Goal: Task Accomplishment & Management: Manage account settings

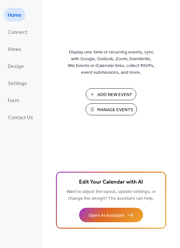
click at [103, 111] on span "Manage Events" at bounding box center [115, 110] width 36 height 7
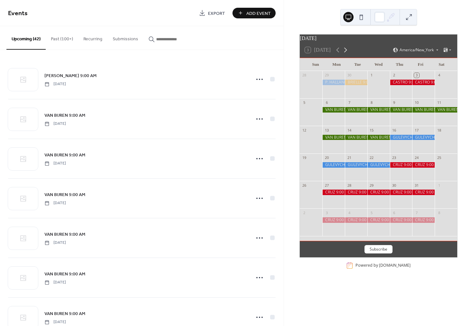
click at [346, 53] on icon at bounding box center [346, 50] width 8 height 8
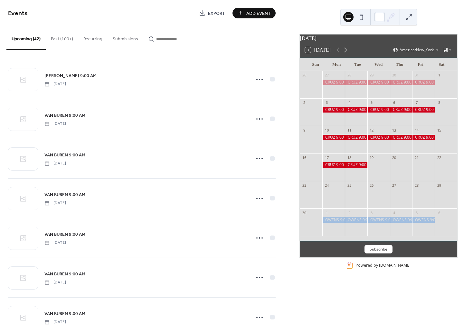
click at [346, 53] on icon at bounding box center [345, 50] width 8 height 8
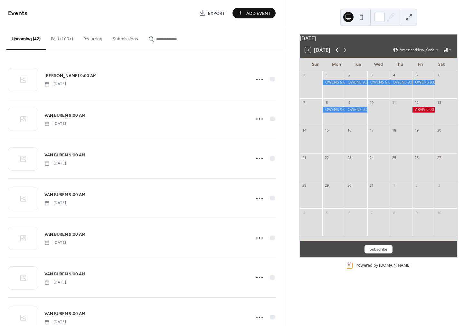
click at [337, 53] on icon at bounding box center [337, 50] width 3 height 5
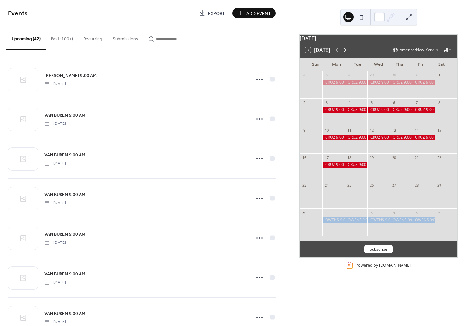
click at [347, 53] on icon at bounding box center [345, 50] width 8 height 8
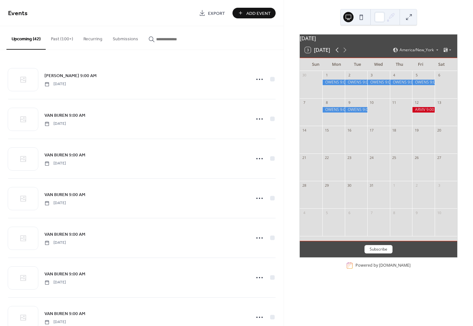
click at [338, 53] on icon at bounding box center [337, 50] width 3 height 5
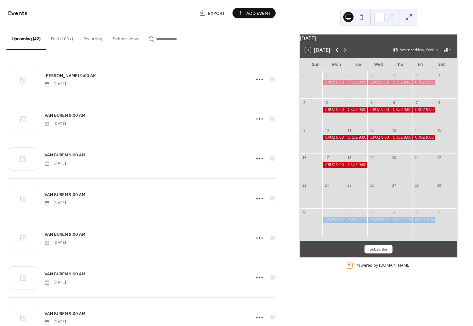
click at [337, 53] on icon at bounding box center [337, 50] width 3 height 5
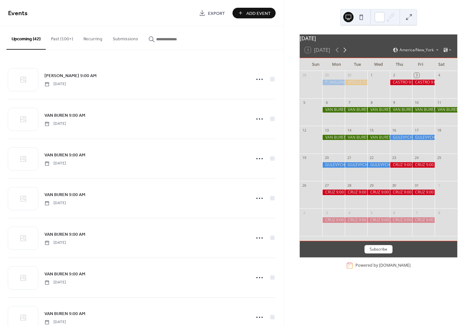
click at [348, 54] on icon at bounding box center [345, 50] width 8 height 8
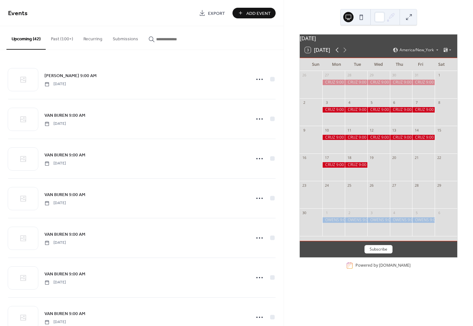
click at [336, 54] on icon at bounding box center [337, 50] width 8 height 8
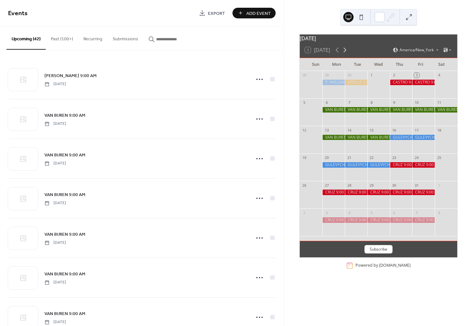
click at [347, 54] on icon at bounding box center [345, 50] width 8 height 8
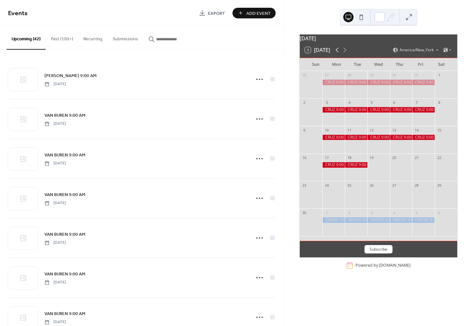
click at [337, 54] on icon at bounding box center [337, 50] width 8 height 8
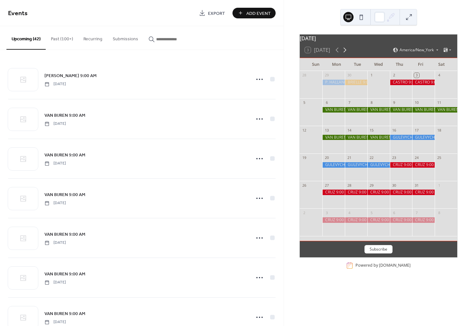
click at [344, 54] on icon at bounding box center [345, 50] width 8 height 8
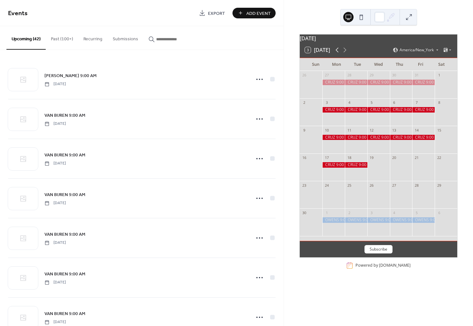
click at [339, 53] on icon at bounding box center [337, 50] width 3 height 5
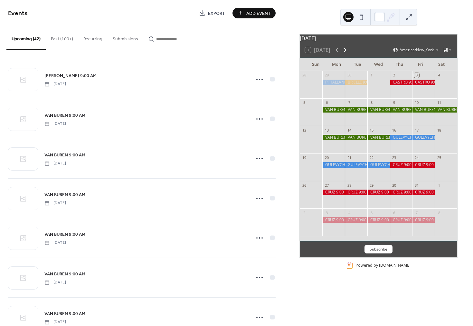
click at [346, 54] on icon at bounding box center [345, 50] width 8 height 8
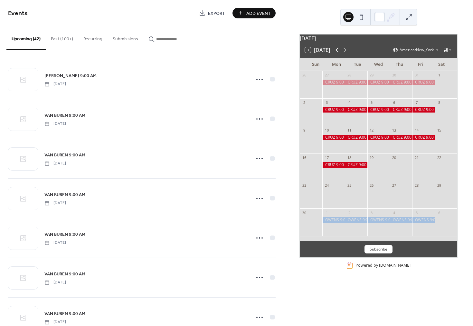
click at [337, 53] on icon at bounding box center [337, 50] width 3 height 5
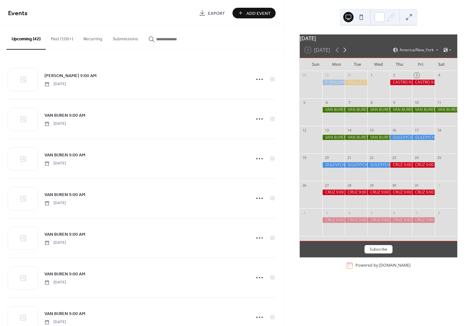
click at [345, 53] on icon at bounding box center [345, 50] width 8 height 8
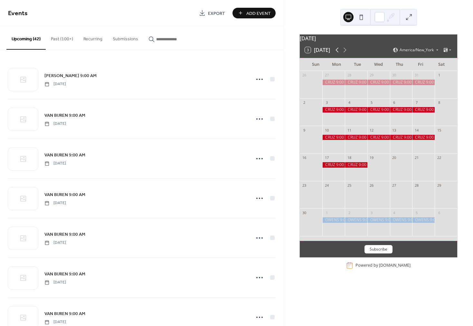
click at [338, 54] on icon at bounding box center [337, 50] width 8 height 8
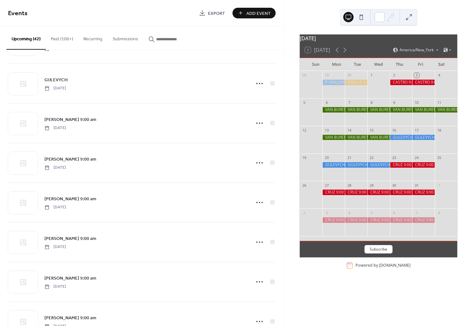
scroll to position [556, 0]
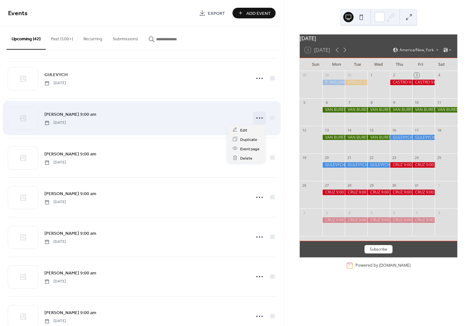
click at [257, 118] on icon at bounding box center [259, 118] width 10 height 10
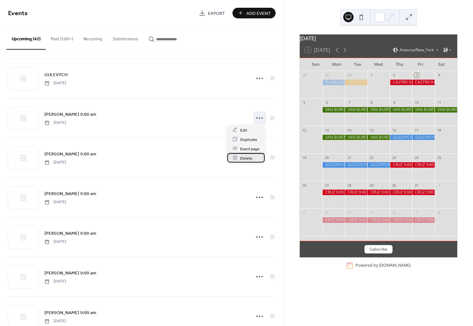
click at [245, 155] on span "Delete" at bounding box center [246, 158] width 12 height 7
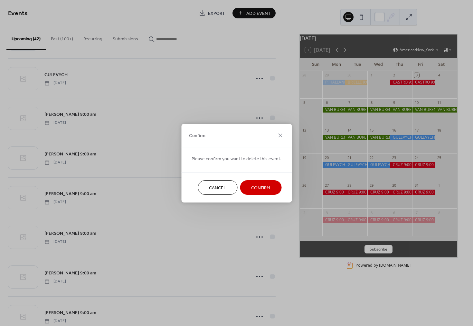
click at [243, 187] on button "Confirm" at bounding box center [261, 187] width 42 height 14
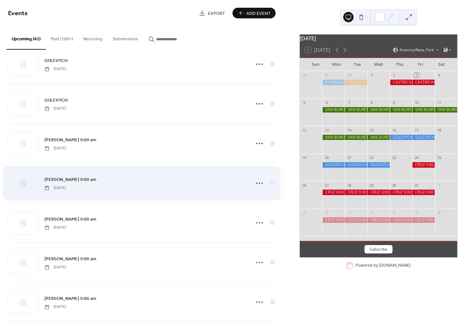
scroll to position [530, 0]
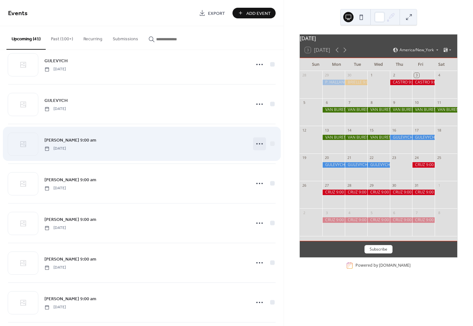
click at [256, 143] on circle at bounding box center [256, 143] width 1 height 1
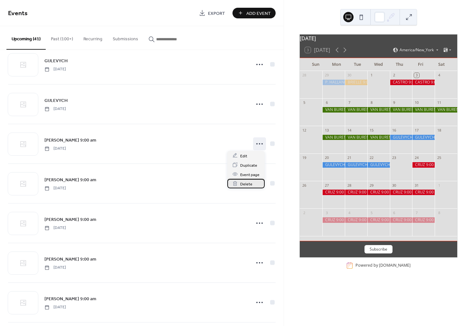
click at [245, 184] on span "Delete" at bounding box center [246, 183] width 12 height 7
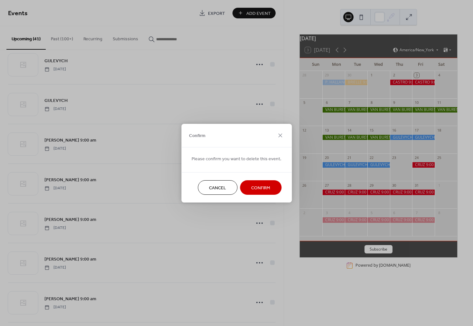
click at [246, 187] on button "Confirm" at bounding box center [261, 187] width 42 height 14
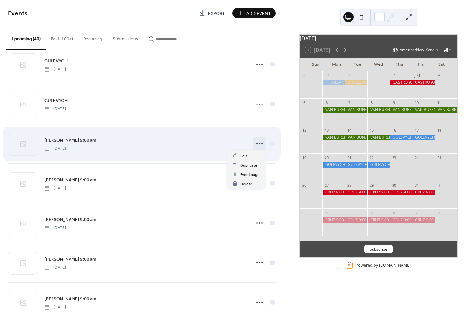
click at [257, 143] on icon at bounding box center [259, 143] width 10 height 10
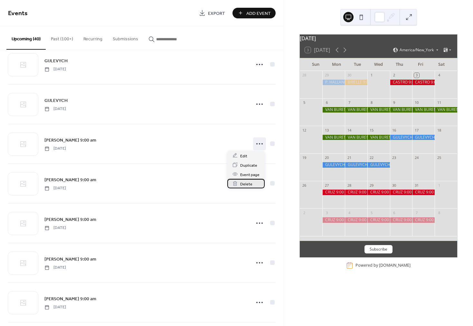
click at [244, 182] on span "Delete" at bounding box center [246, 183] width 12 height 7
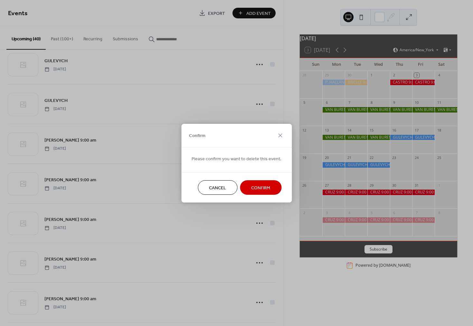
click at [249, 187] on button "Confirm" at bounding box center [261, 187] width 42 height 14
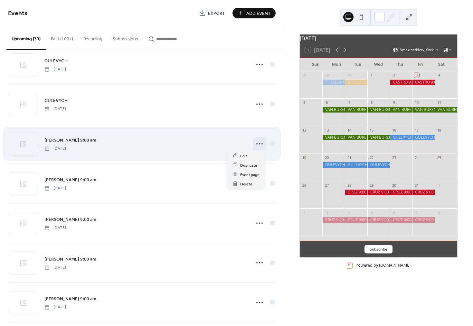
click at [255, 145] on icon at bounding box center [259, 143] width 10 height 10
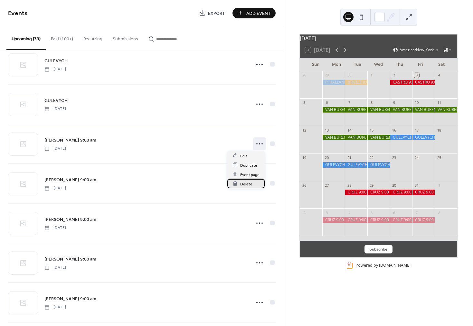
click at [248, 181] on span "Delete" at bounding box center [246, 183] width 12 height 7
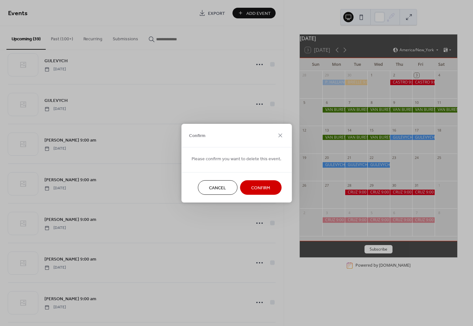
click at [253, 186] on span "Confirm" at bounding box center [260, 187] width 19 height 7
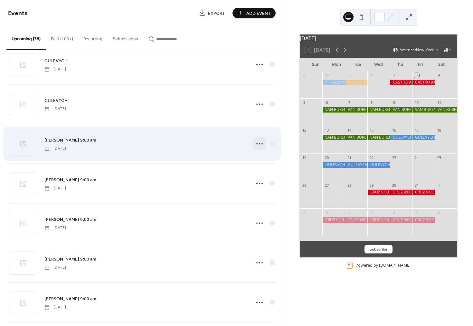
click at [256, 144] on icon at bounding box center [259, 143] width 10 height 10
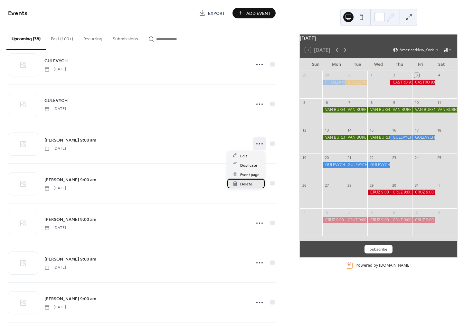
click at [245, 184] on span "Delete" at bounding box center [246, 183] width 12 height 7
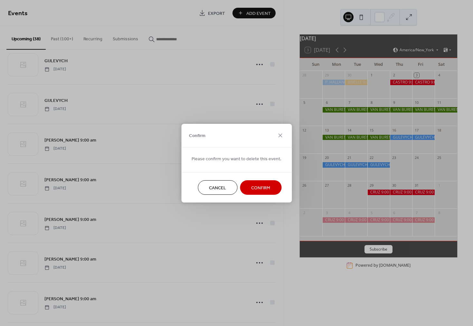
click at [251, 186] on span "Confirm" at bounding box center [260, 187] width 19 height 7
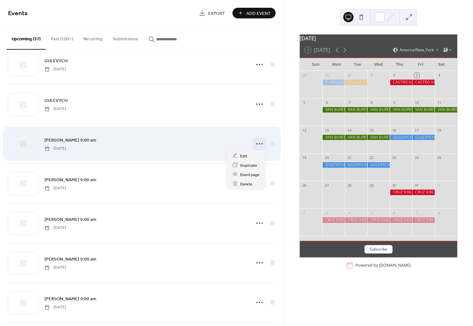
click at [260, 148] on div at bounding box center [259, 143] width 13 height 13
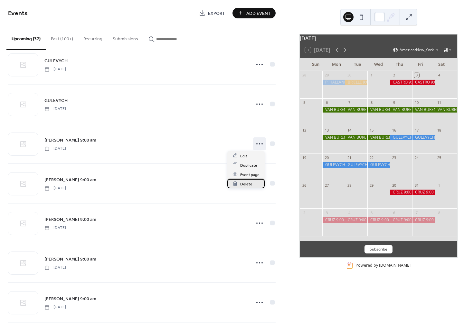
click at [247, 184] on span "Delete" at bounding box center [246, 183] width 12 height 7
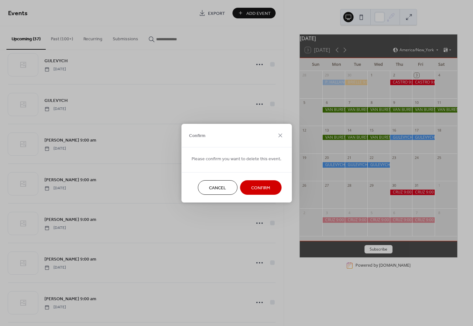
click at [251, 186] on span "Confirm" at bounding box center [260, 187] width 19 height 7
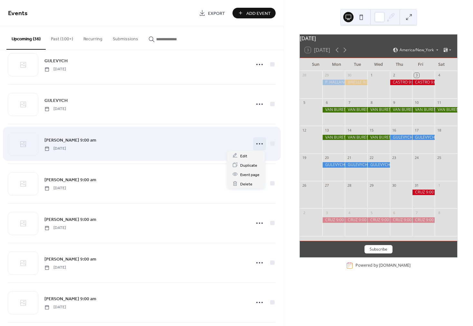
click at [256, 143] on circle at bounding box center [256, 143] width 1 height 1
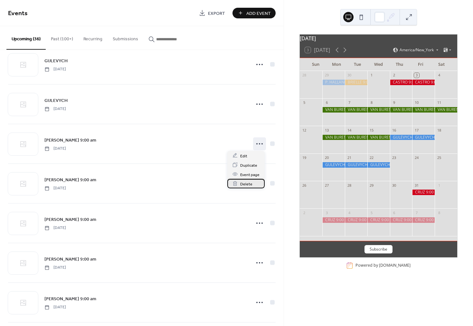
click at [245, 184] on span "Delete" at bounding box center [246, 183] width 12 height 7
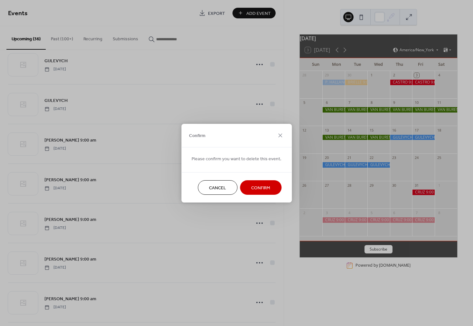
click at [247, 185] on button "Confirm" at bounding box center [261, 187] width 42 height 14
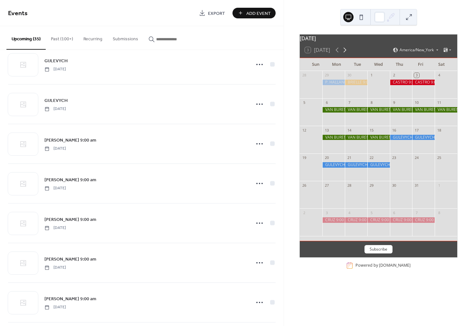
click at [346, 54] on icon at bounding box center [345, 50] width 8 height 8
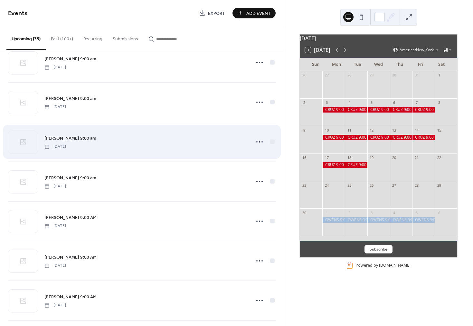
scroll to position [790, 0]
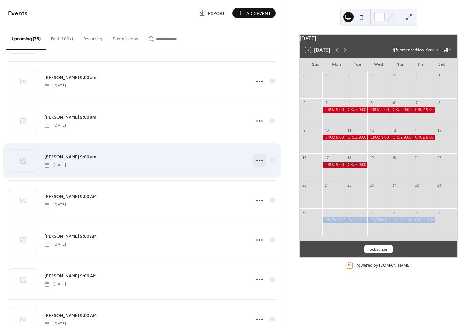
click at [258, 161] on icon at bounding box center [259, 160] width 10 height 10
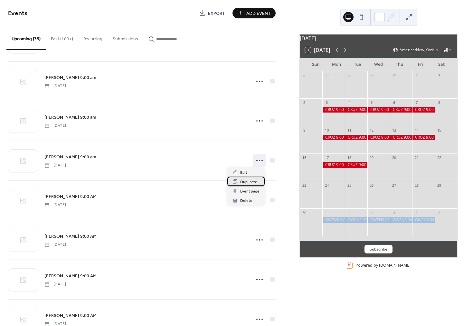
click at [250, 180] on span "Duplicate" at bounding box center [248, 181] width 17 height 7
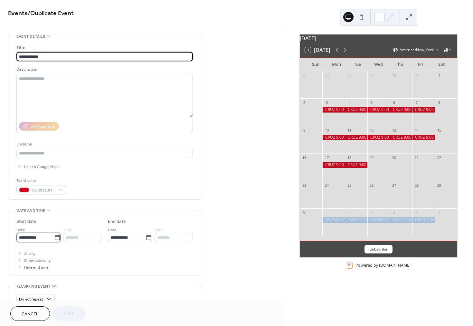
click at [43, 239] on input "**********" at bounding box center [35, 237] width 38 height 9
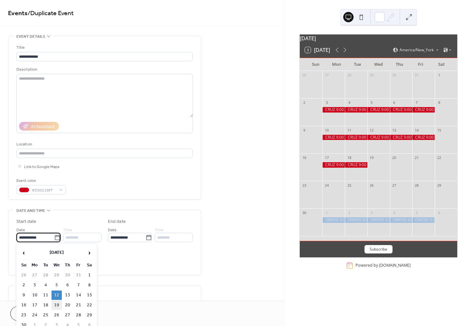
click at [56, 304] on td "19" at bounding box center [57, 304] width 10 height 9
type input "**********"
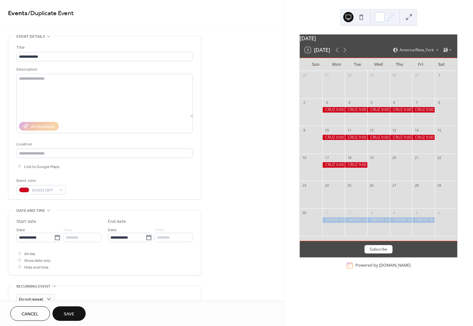
click at [69, 312] on span "Save" at bounding box center [69, 313] width 11 height 7
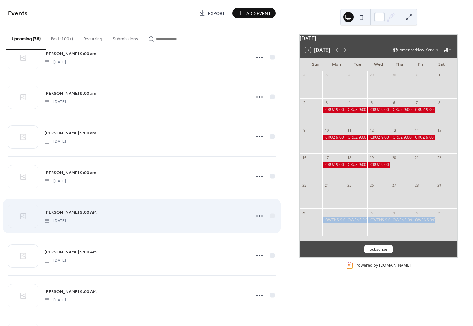
scroll to position [981, 0]
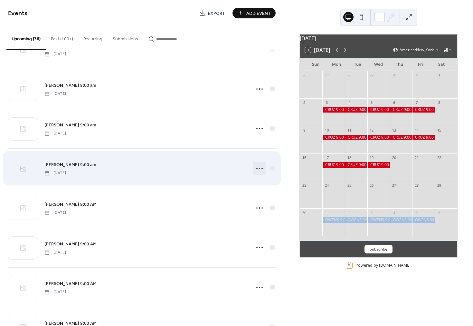
click at [256, 167] on icon at bounding box center [259, 168] width 10 height 10
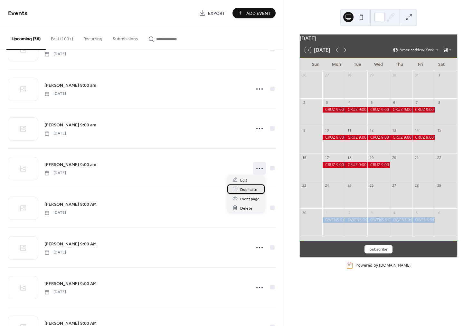
click at [243, 191] on span "Duplicate" at bounding box center [248, 189] width 17 height 7
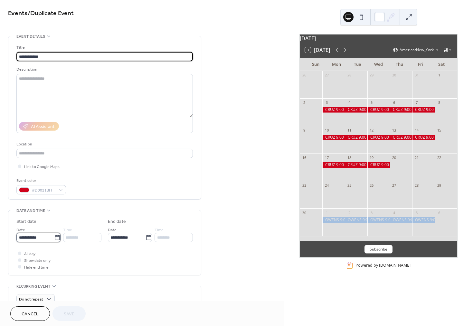
click at [38, 235] on input "**********" at bounding box center [35, 237] width 38 height 9
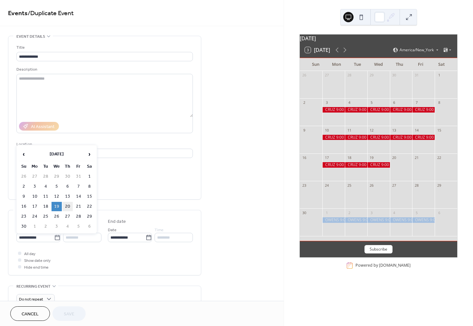
click at [66, 206] on td "20" at bounding box center [67, 206] width 10 height 9
type input "**********"
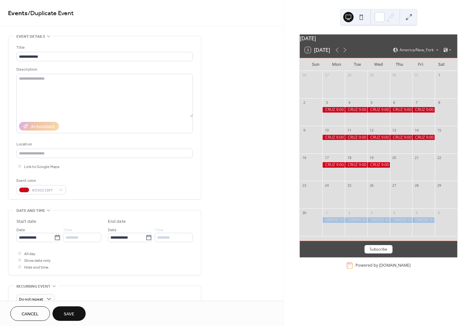
click at [69, 313] on span "Save" at bounding box center [69, 313] width 11 height 7
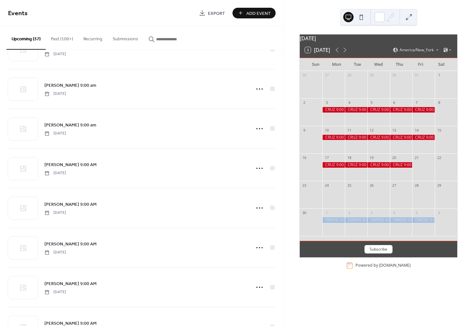
scroll to position [1071, 0]
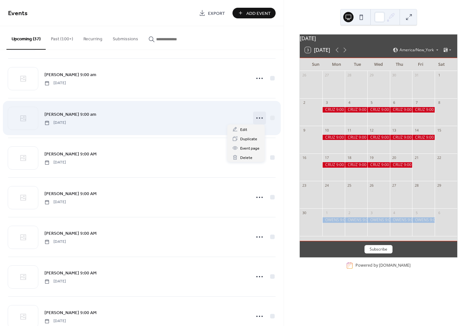
click at [257, 118] on icon at bounding box center [259, 118] width 10 height 10
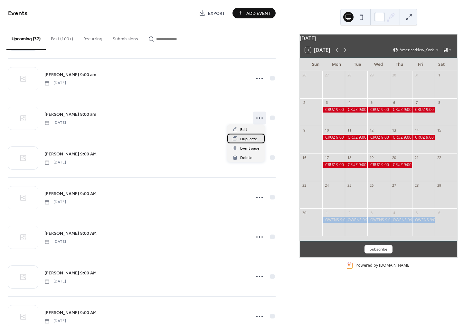
click at [247, 139] on span "Duplicate" at bounding box center [248, 139] width 17 height 7
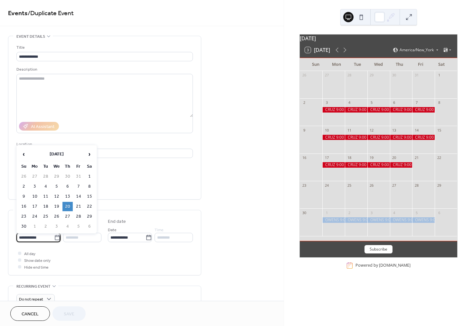
click at [33, 238] on input "**********" at bounding box center [35, 237] width 38 height 9
click at [80, 205] on td "21" at bounding box center [78, 206] width 10 height 9
type input "**********"
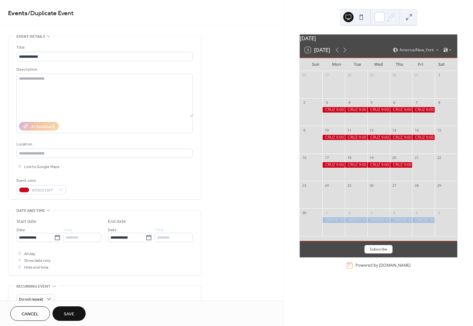
click at [72, 314] on span "Save" at bounding box center [69, 313] width 11 height 7
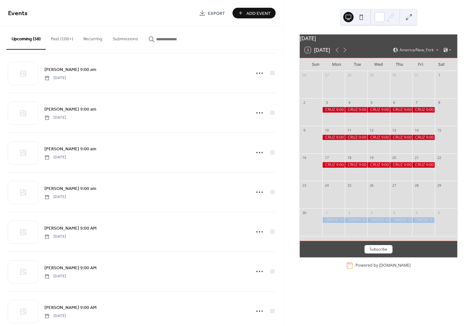
scroll to position [1079, 0]
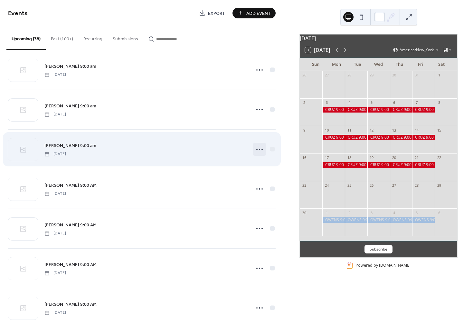
click at [258, 149] on icon at bounding box center [259, 149] width 10 height 10
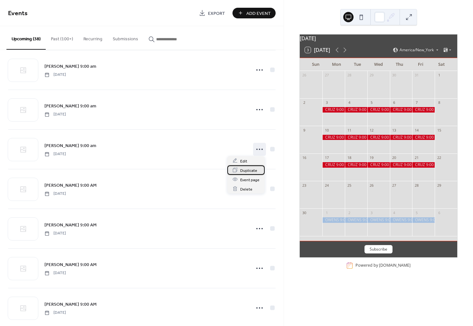
click at [245, 172] on span "Duplicate" at bounding box center [248, 170] width 17 height 7
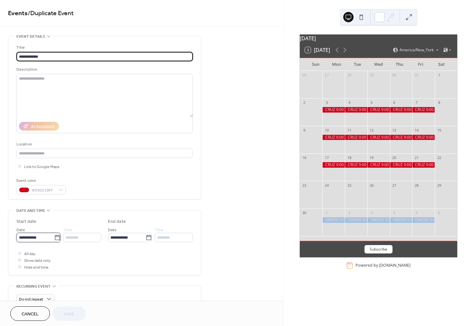
click at [39, 241] on input "**********" at bounding box center [35, 237] width 38 height 9
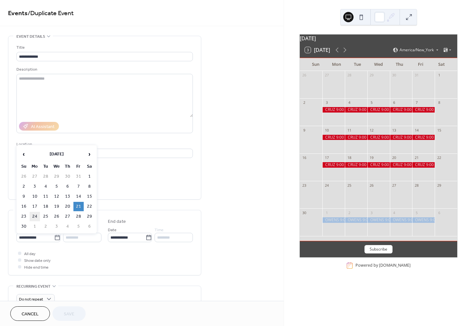
click at [34, 215] on td "24" at bounding box center [35, 216] width 10 height 9
type input "**********"
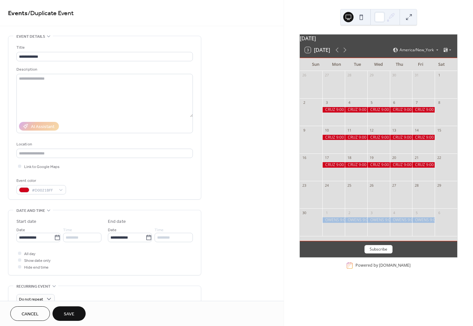
click at [63, 313] on button "Save" at bounding box center [69, 313] width 33 height 14
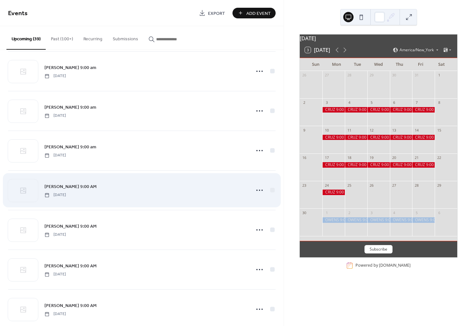
scroll to position [1120, 0]
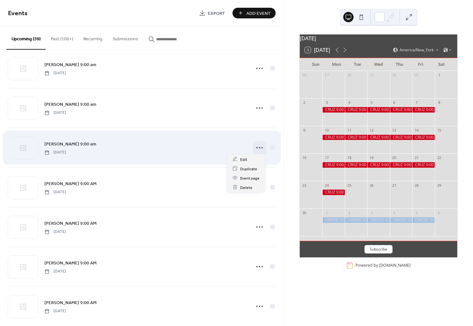
click at [257, 147] on icon at bounding box center [259, 147] width 10 height 10
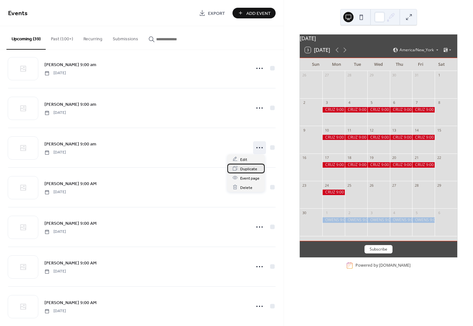
click at [244, 167] on span "Duplicate" at bounding box center [248, 168] width 17 height 7
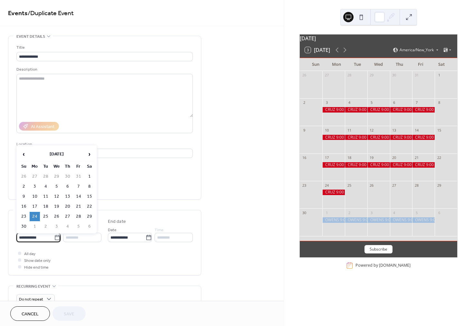
click at [46, 234] on input "**********" at bounding box center [35, 237] width 38 height 9
click at [45, 215] on td "25" at bounding box center [46, 216] width 10 height 9
type input "**********"
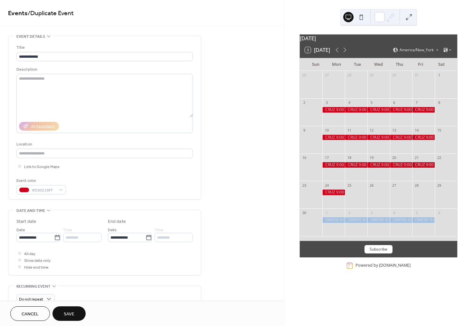
click at [69, 313] on span "Save" at bounding box center [69, 313] width 11 height 7
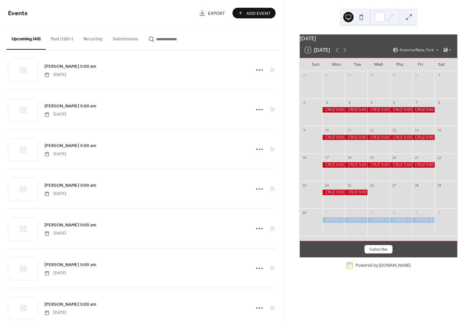
scroll to position [931, 0]
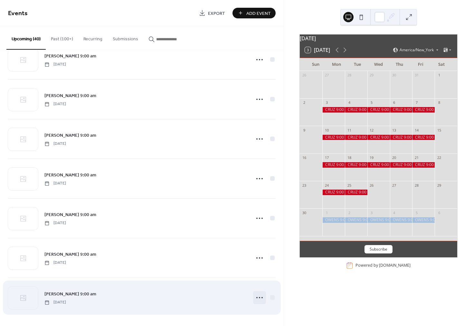
click at [257, 296] on icon at bounding box center [259, 297] width 10 height 10
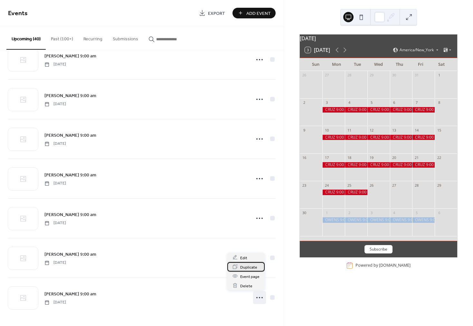
click at [244, 269] on span "Duplicate" at bounding box center [248, 266] width 17 height 7
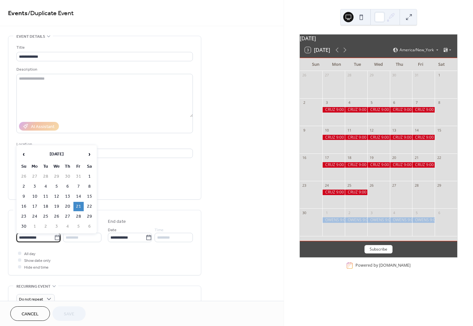
click at [38, 237] on input "**********" at bounding box center [35, 237] width 38 height 9
click at [56, 215] on td "26" at bounding box center [57, 216] width 10 height 9
type input "**********"
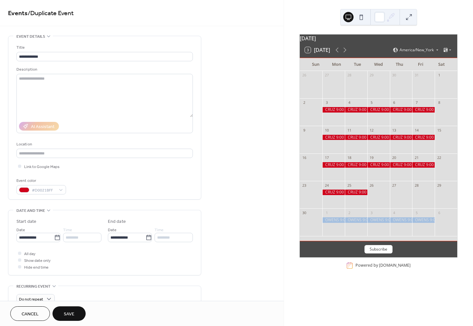
click at [74, 313] on span "Save" at bounding box center [69, 313] width 11 height 7
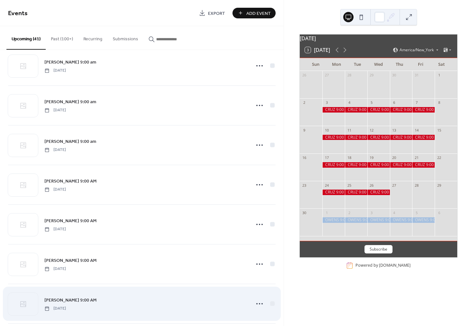
scroll to position [1196, 0]
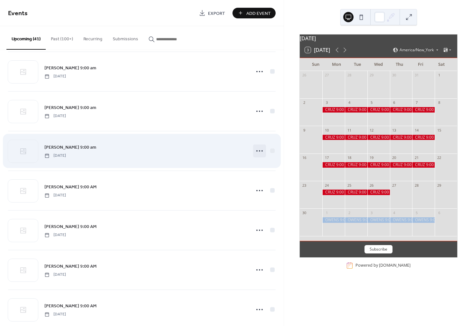
click at [257, 149] on icon at bounding box center [259, 151] width 10 height 10
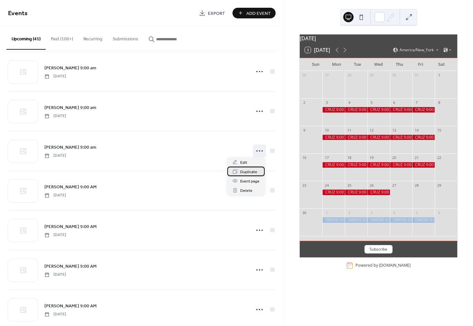
click at [248, 171] on span "Duplicate" at bounding box center [248, 171] width 17 height 7
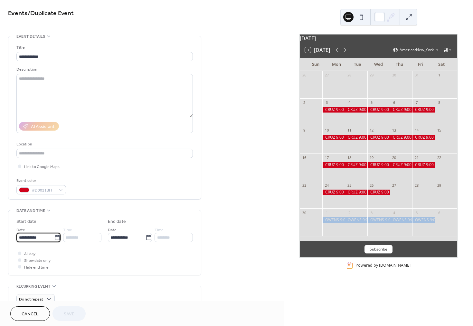
click at [42, 234] on input "**********" at bounding box center [35, 237] width 38 height 9
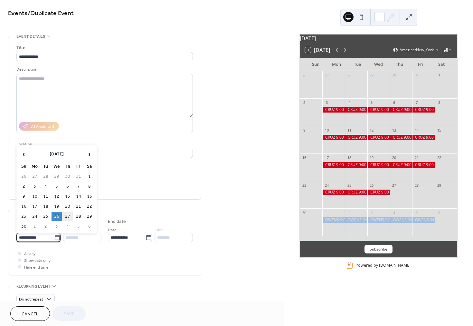
click at [68, 215] on td "27" at bounding box center [67, 216] width 10 height 9
type input "**********"
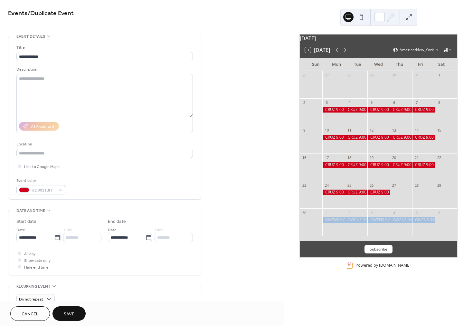
click at [72, 311] on span "Save" at bounding box center [69, 313] width 11 height 7
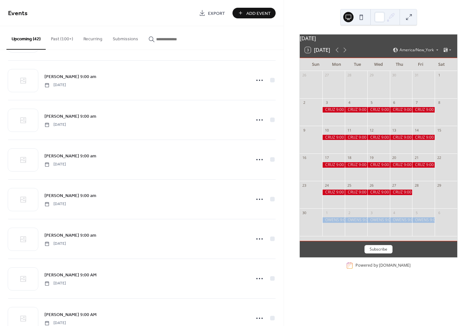
scroll to position [1273, 0]
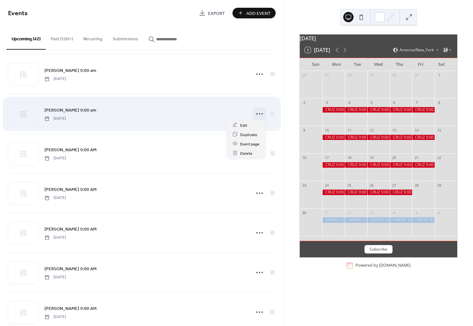
click at [260, 111] on icon at bounding box center [259, 114] width 10 height 10
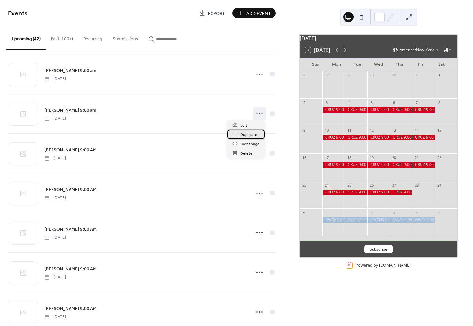
click at [248, 135] on span "Duplicate" at bounding box center [248, 134] width 17 height 7
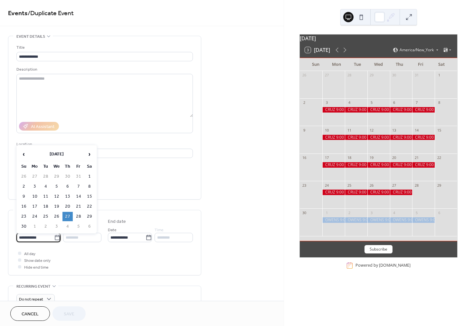
click at [41, 237] on input "**********" at bounding box center [35, 237] width 38 height 9
click at [78, 215] on td "28" at bounding box center [78, 216] width 10 height 9
type input "**********"
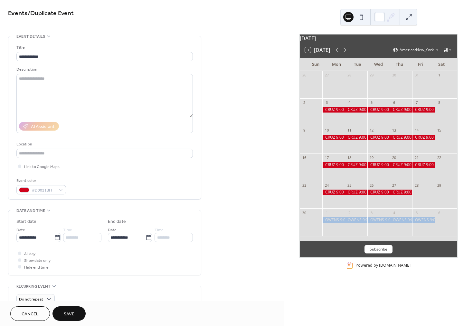
click at [72, 312] on span "Save" at bounding box center [69, 313] width 11 height 7
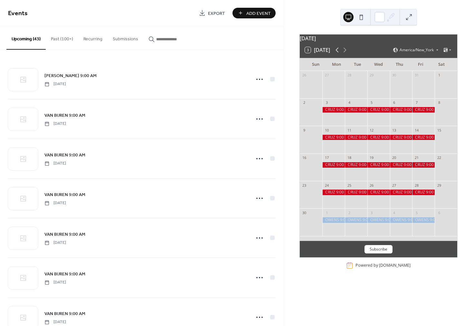
click at [337, 54] on icon at bounding box center [337, 50] width 8 height 8
